Goal: Obtain resource: Download file/media

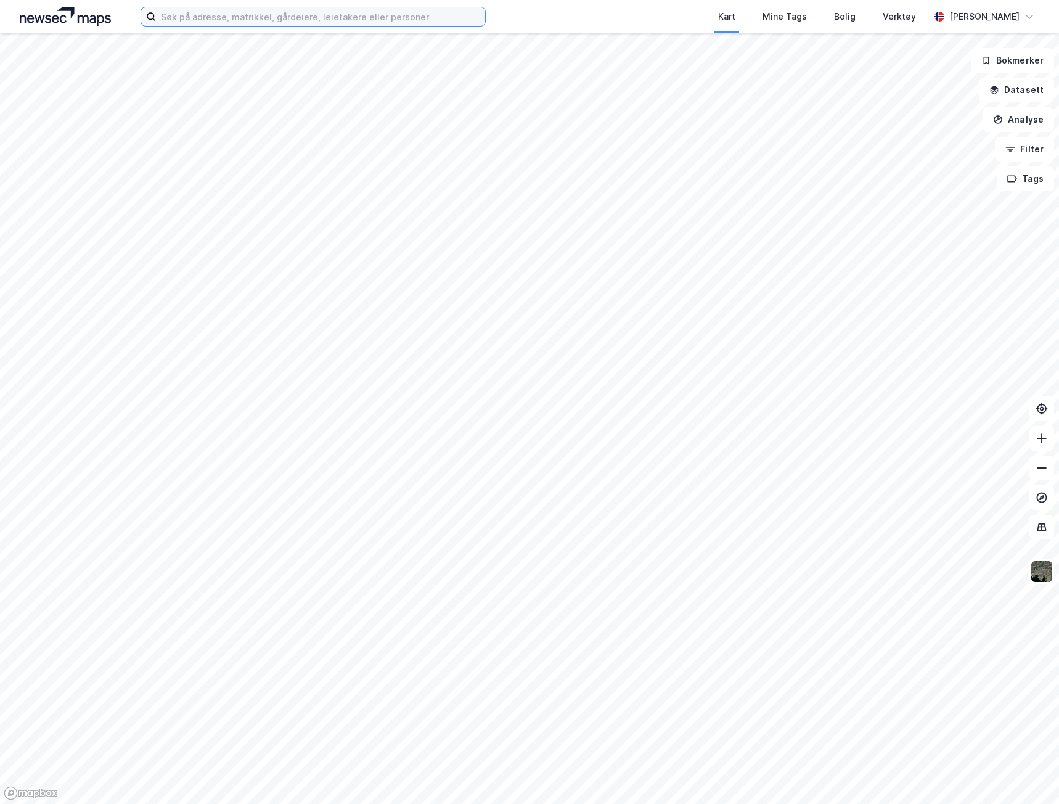
click at [287, 13] on input at bounding box center [320, 16] width 329 height 18
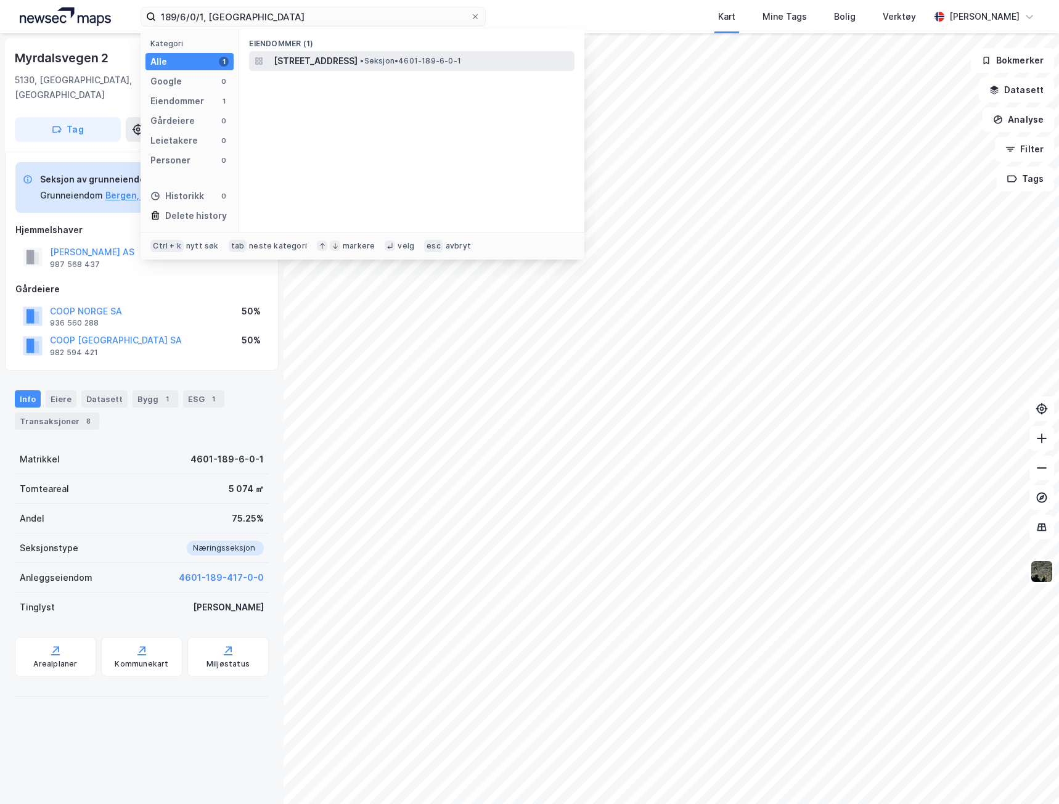
click at [357, 55] on span "[STREET_ADDRESS]" at bounding box center [316, 61] width 84 height 15
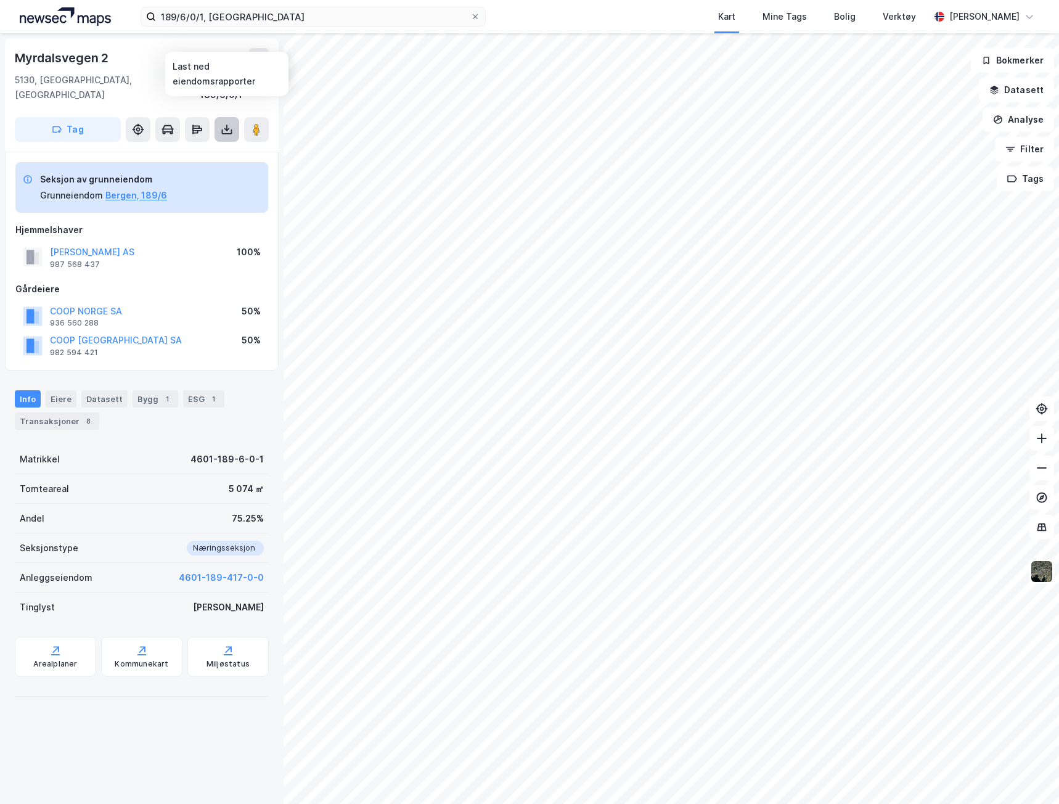
click at [225, 123] on icon at bounding box center [227, 129] width 12 height 12
click at [194, 149] on div "Last ned grunnbok" at bounding box center [165, 154] width 71 height 10
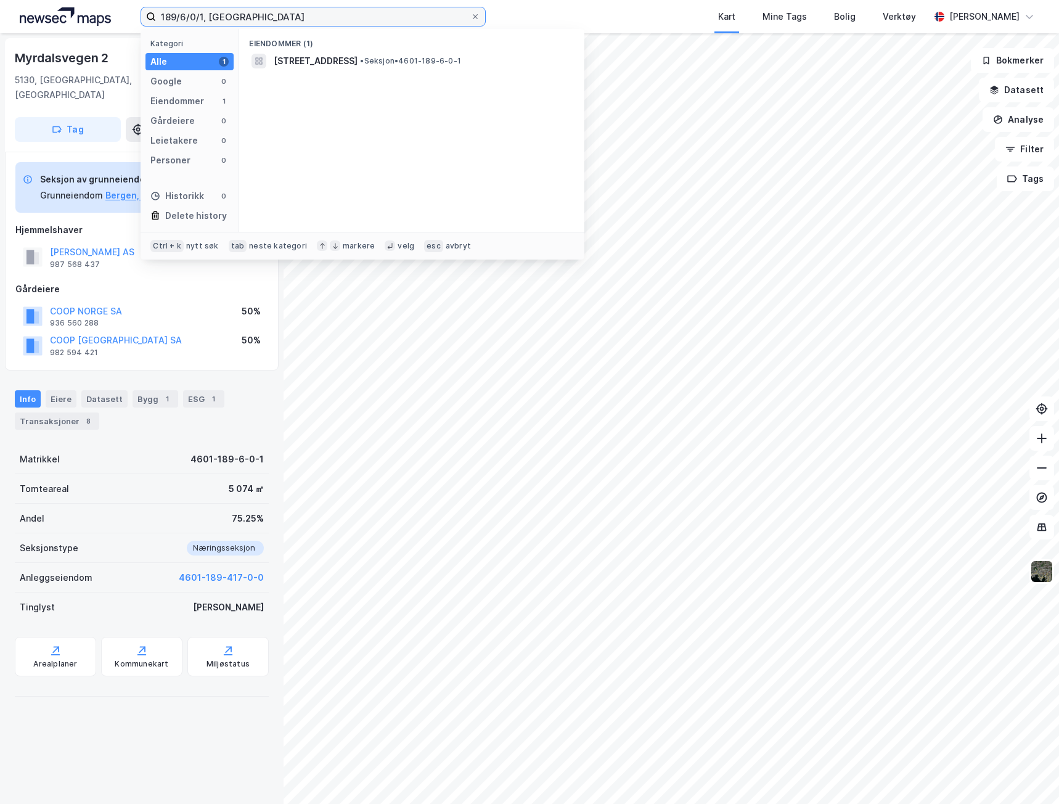
drag, startPoint x: 205, startPoint y: 15, endPoint x: 182, endPoint y: 15, distance: 22.8
click at [182, 15] on input "189/6/0/1, [GEOGRAPHIC_DATA]" at bounding box center [313, 16] width 314 height 18
type input "189/417, bergen"
click at [348, 57] on span "4601-189-417-0-0" at bounding box center [316, 61] width 85 height 15
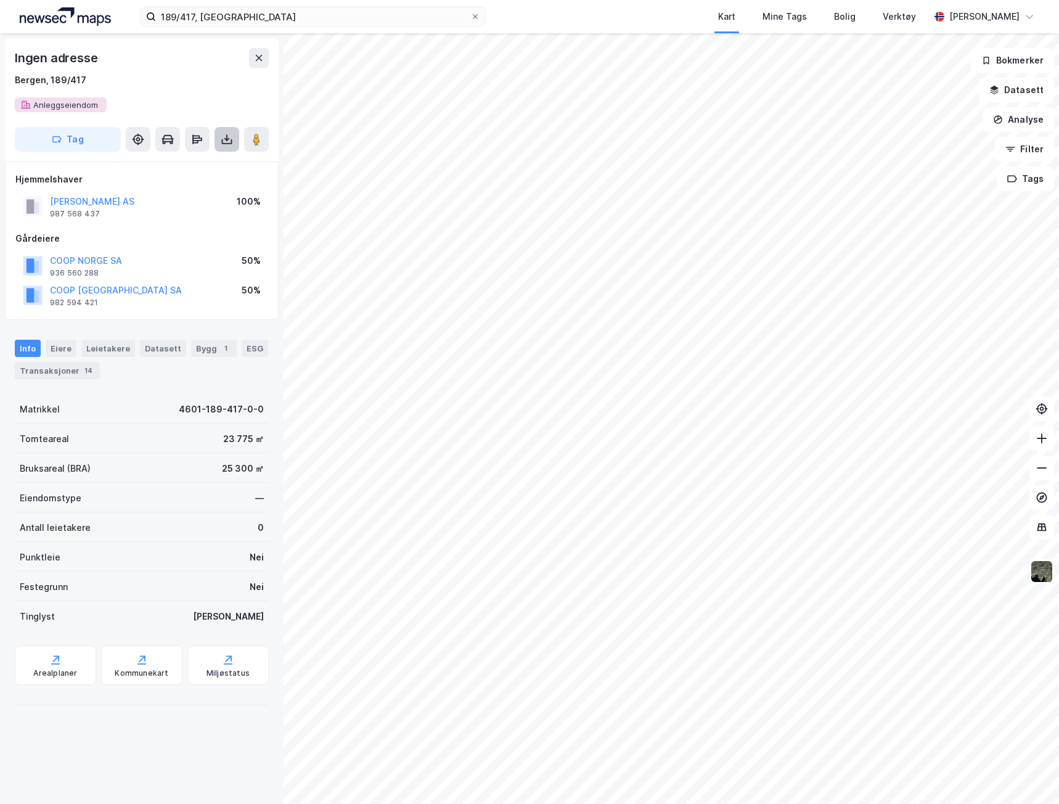
click at [226, 144] on icon at bounding box center [227, 139] width 12 height 12
click at [163, 166] on div "Last ned grunnbok" at bounding box center [165, 164] width 71 height 10
